Goal: Task Accomplishment & Management: Use online tool/utility

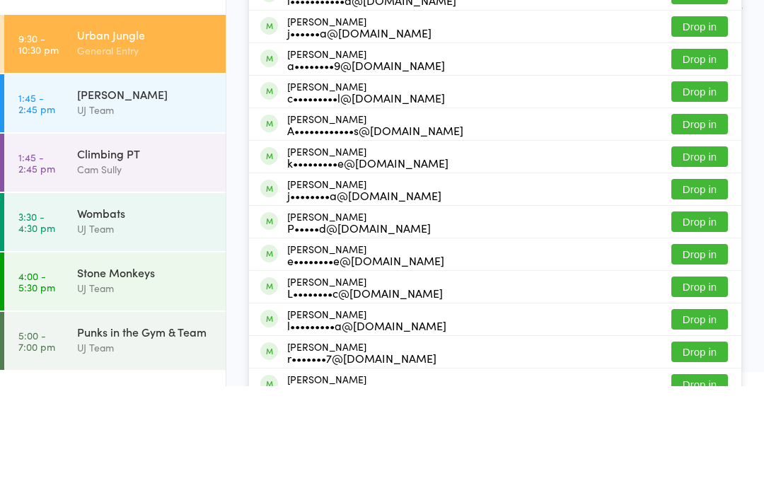
type input "Laramorlacchi"
click at [702, 65] on button "Drop in" at bounding box center [699, 75] width 57 height 21
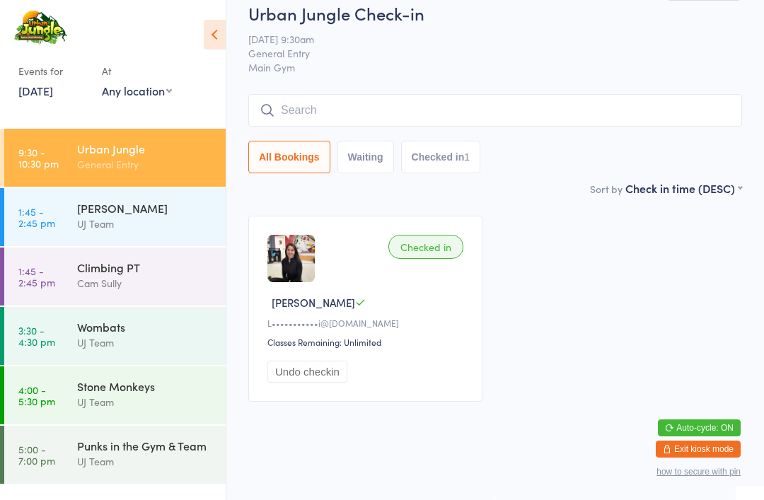
click at [351, 125] on input "search" at bounding box center [495, 110] width 494 height 33
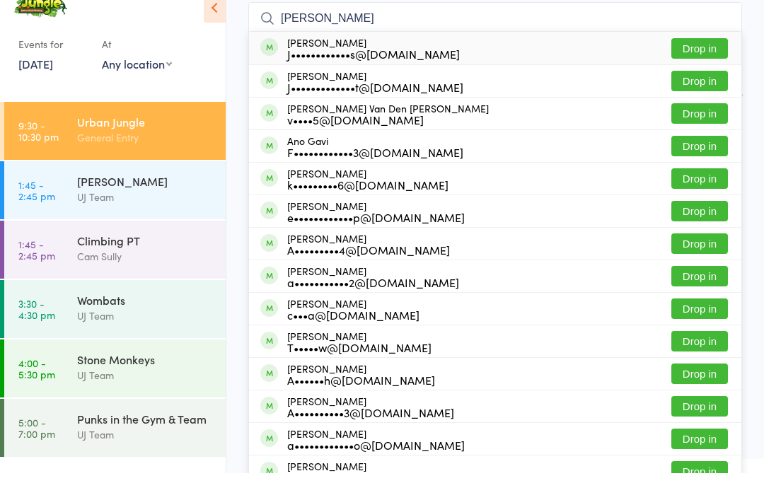
type input "[PERSON_NAME]"
click at [709, 118] on button "Drop in" at bounding box center [699, 108] width 57 height 21
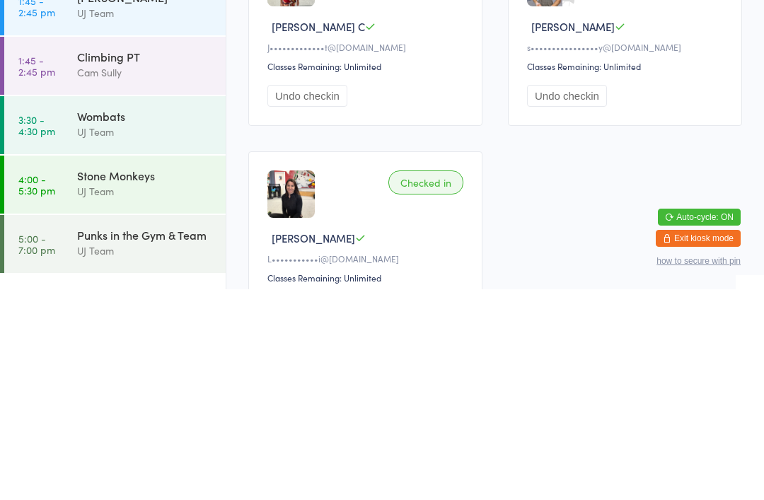
click at [434, 170] on div "Checked in" at bounding box center [425, 182] width 75 height 24
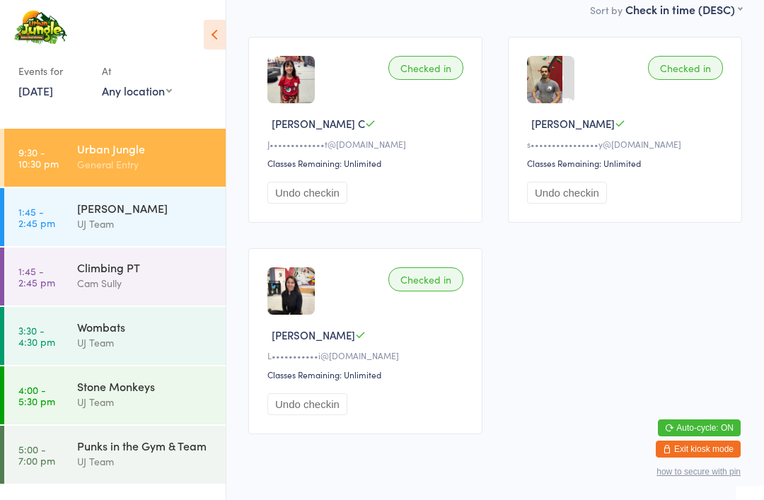
click at [430, 69] on div "Checked in" at bounding box center [425, 68] width 75 height 24
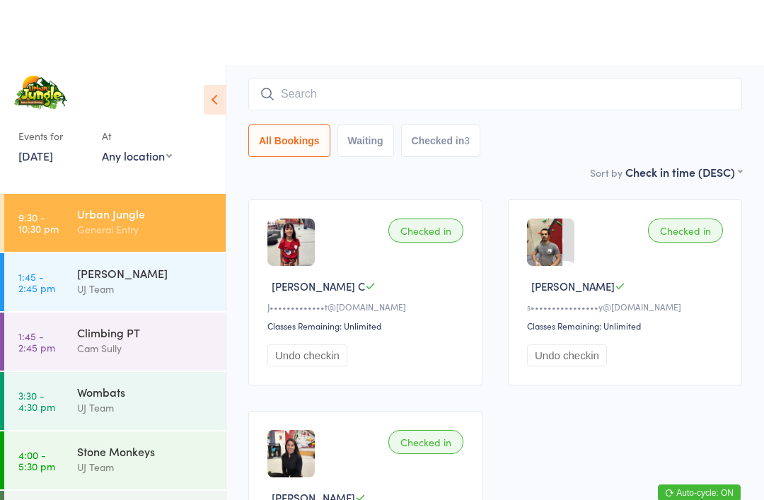
scroll to position [0, 0]
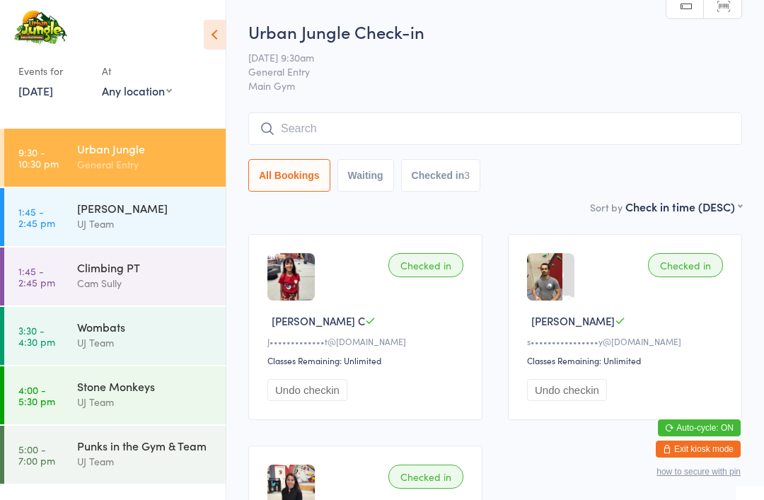
click at [425, 347] on div "J•••••••••••••t@[DOMAIN_NAME]" at bounding box center [367, 341] width 200 height 12
click at [347, 134] on input "search" at bounding box center [495, 128] width 494 height 33
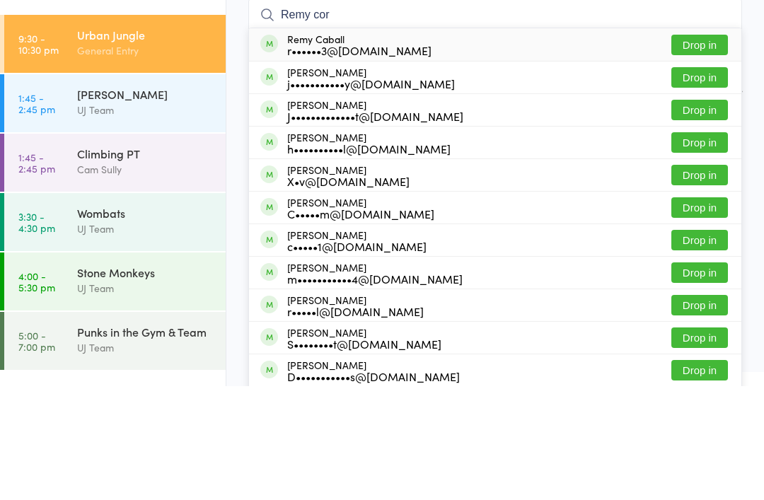
type input "Remy cor"
click at [704, 214] on button "Drop in" at bounding box center [699, 224] width 57 height 21
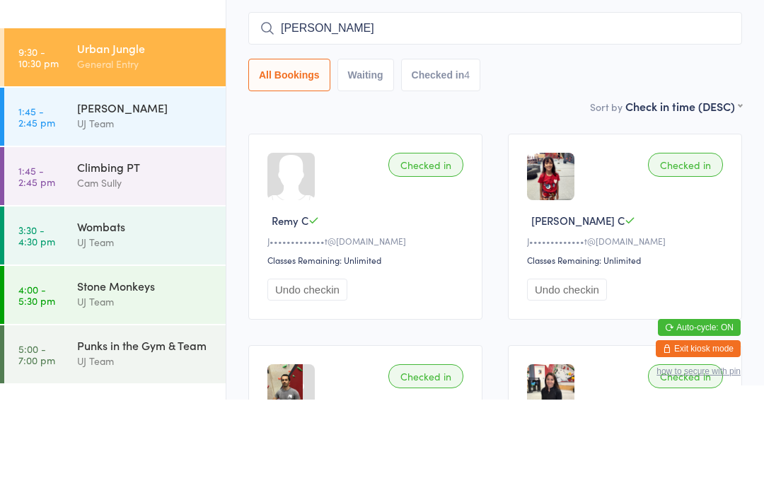
scroll to position [9, 0]
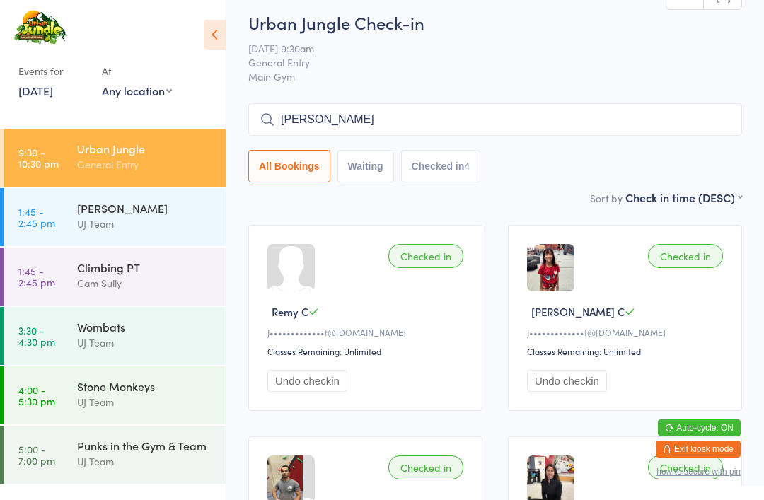
click at [465, 118] on input "[PERSON_NAME]" at bounding box center [495, 119] width 494 height 33
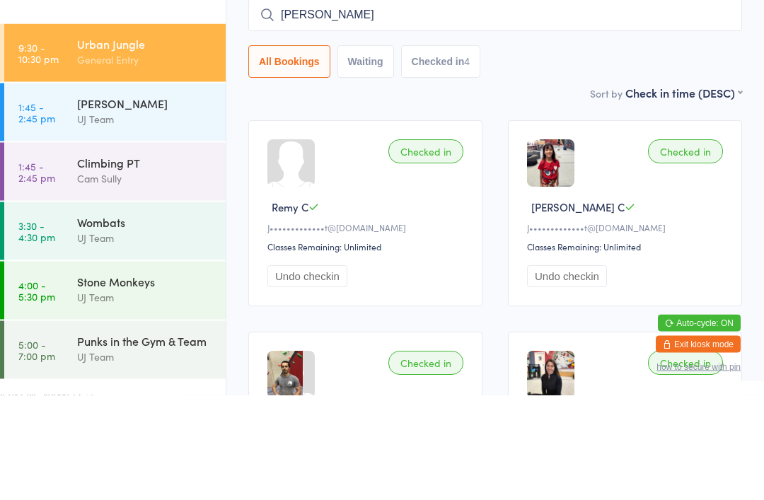
type input "[PERSON_NAME]"
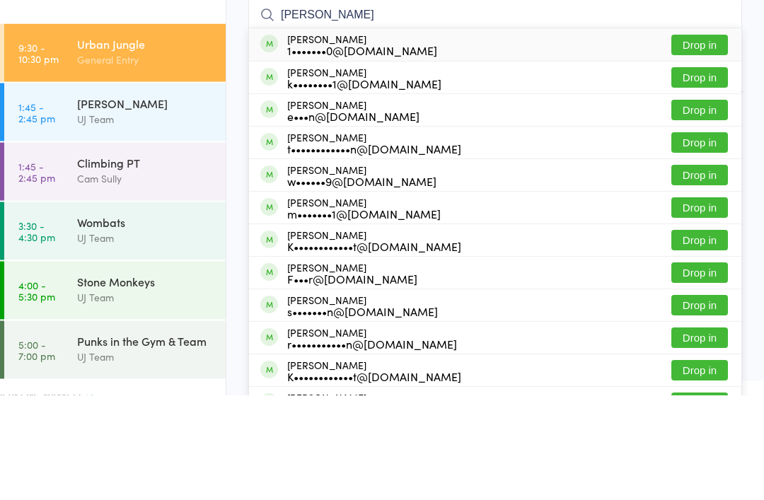
click at [703, 140] on button "Drop in" at bounding box center [699, 150] width 57 height 21
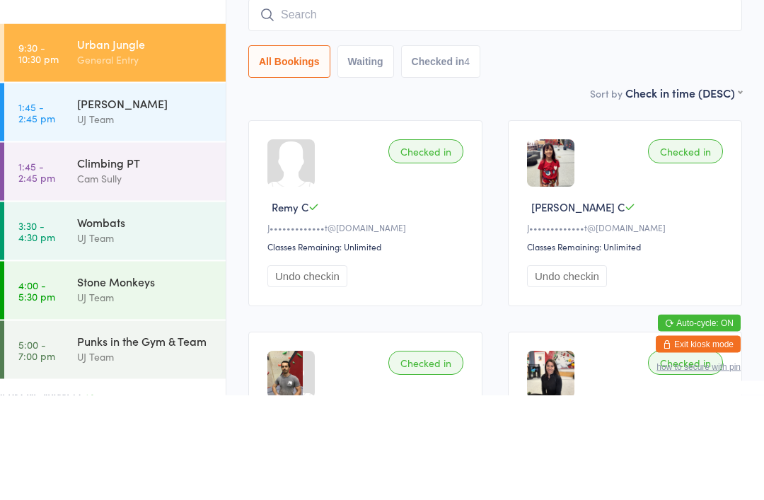
scroll to position [114, 0]
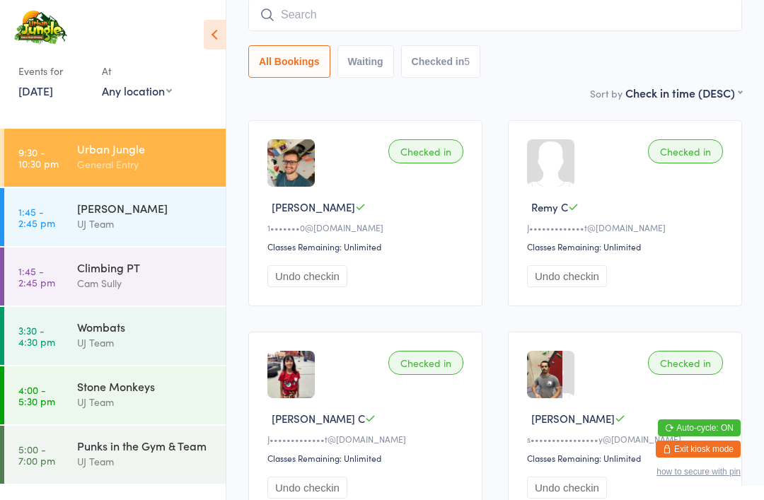
click at [142, 158] on div "General Entry" at bounding box center [145, 164] width 136 height 16
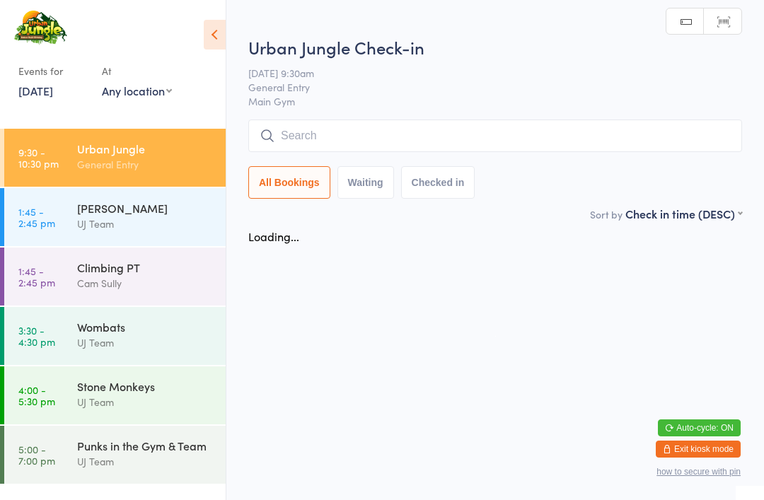
scroll to position [0, 0]
click at [405, 18] on html "You have now entered Kiosk Mode. Members will be able to check themselves in us…" at bounding box center [382, 250] width 764 height 500
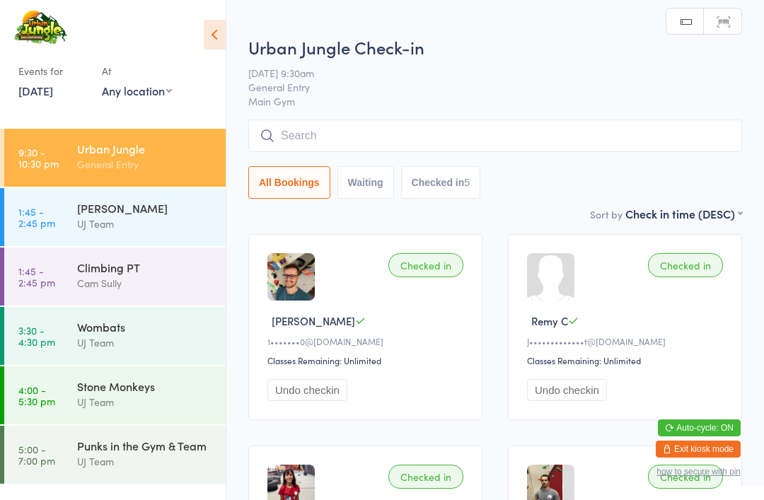
click at [404, 134] on input "search" at bounding box center [495, 136] width 494 height 33
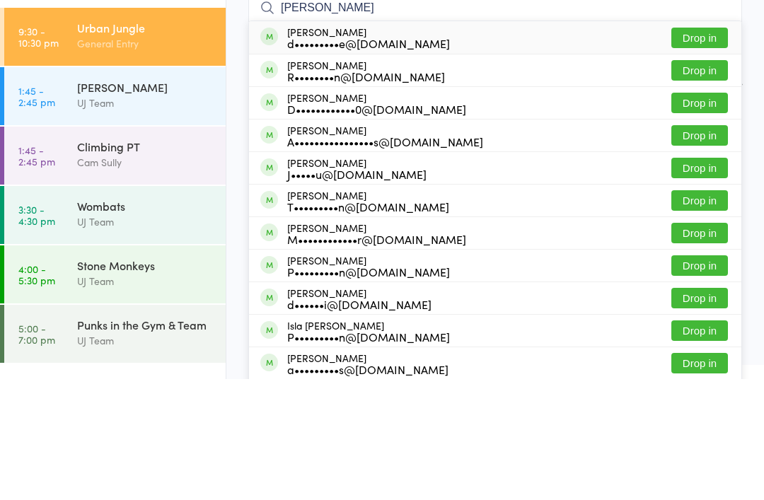
type input "[PERSON_NAME]"
click at [704, 148] on button "Drop in" at bounding box center [699, 158] width 57 height 21
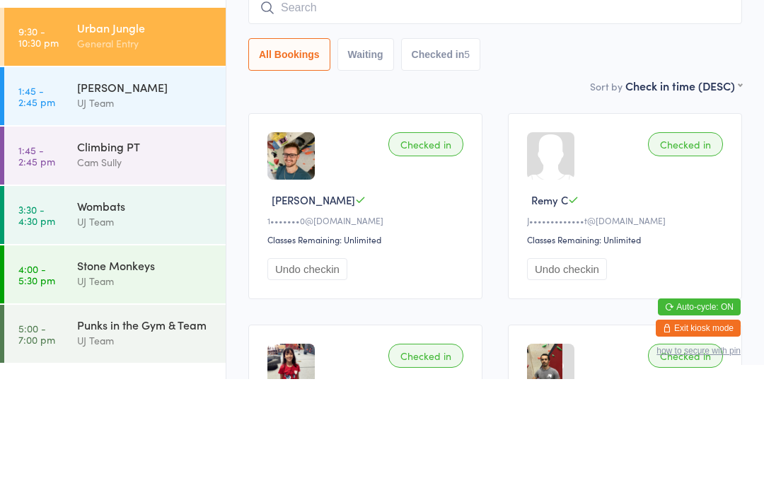
scroll to position [121, 0]
